Goal: Information Seeking & Learning: Learn about a topic

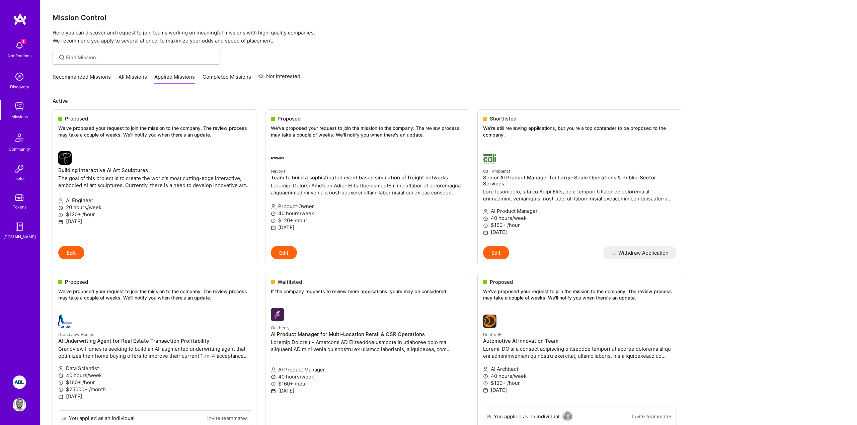
click at [123, 79] on link "All Missions" at bounding box center [132, 78] width 28 height 11
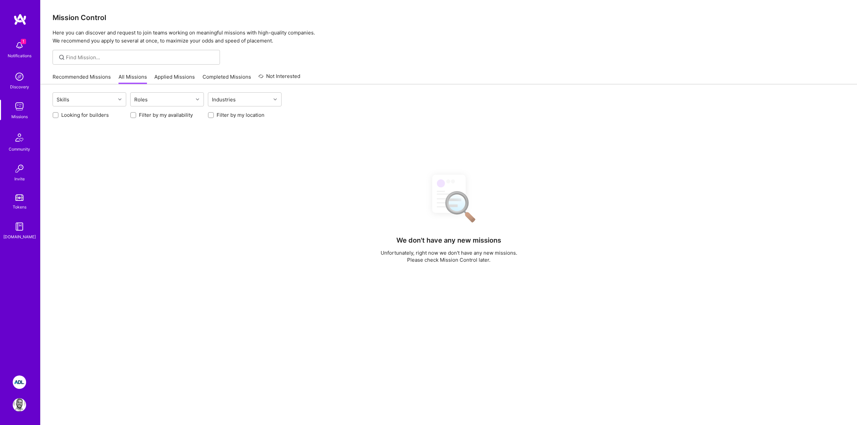
click at [95, 75] on link "Recommended Missions" at bounding box center [82, 78] width 58 height 11
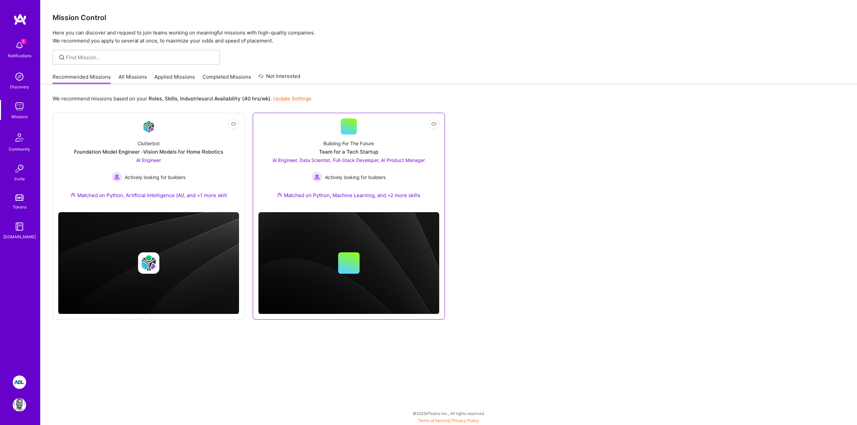
click at [370, 162] on span "AI Engineer, Data Scientist, Full-Stack Developer, AI Product Manager" at bounding box center [348, 160] width 152 height 6
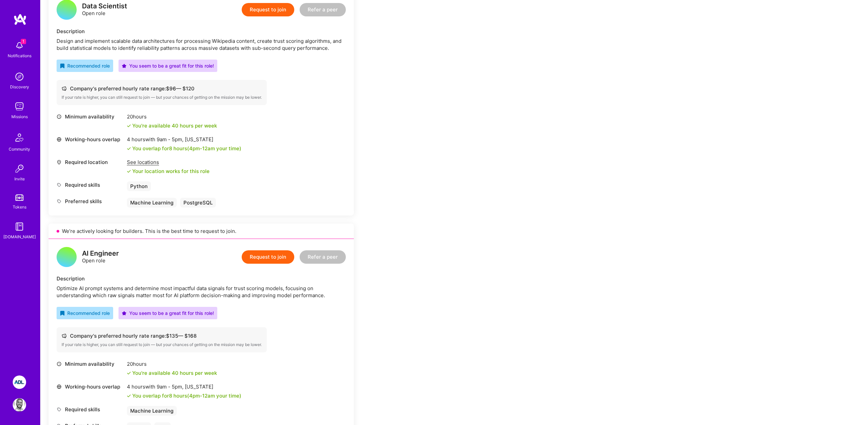
scroll to position [180, 0]
click at [348, 143] on div "Data Scientist Open role Request to join Refer a peer Description Design and im…" at bounding box center [201, 104] width 305 height 224
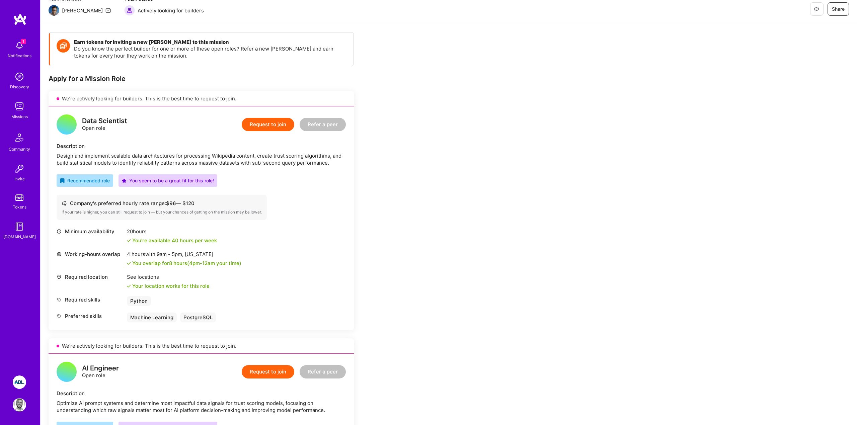
scroll to position [0, 0]
